Goal: Information Seeking & Learning: Learn about a topic

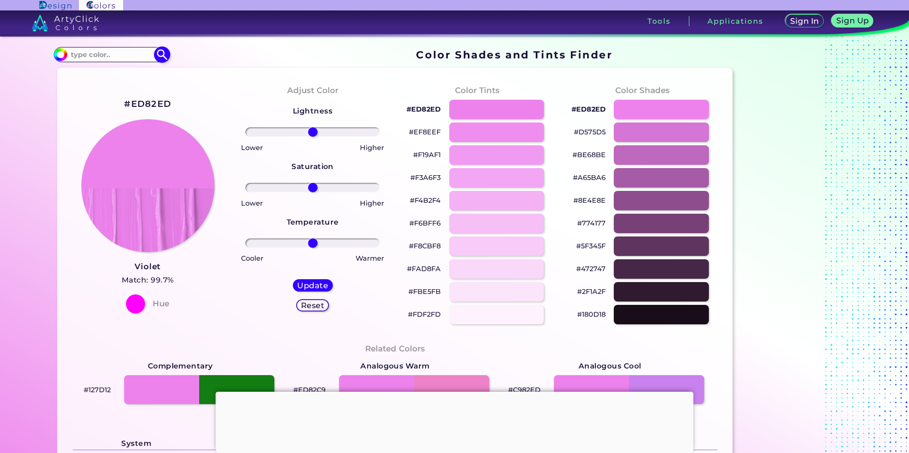
click at [60, 58] on input "#ed82ed" at bounding box center [59, 54] width 12 height 12
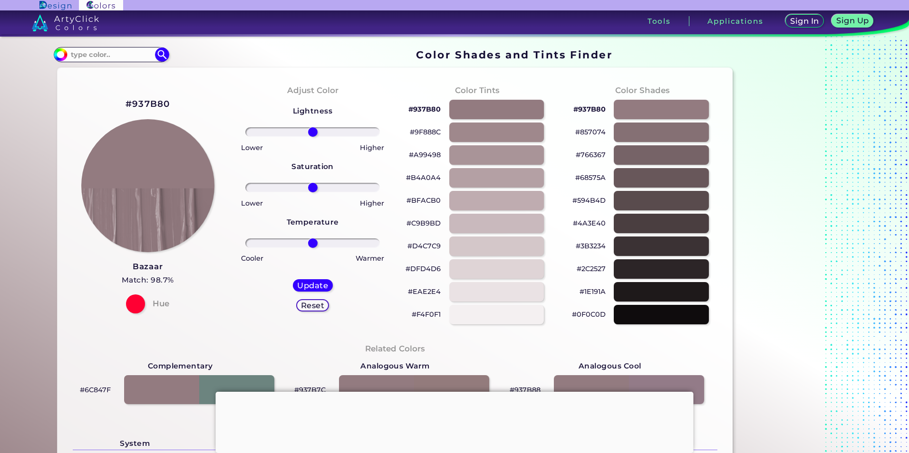
type input "#937b80"
